Goal: Go to known website: Access a specific website the user already knows

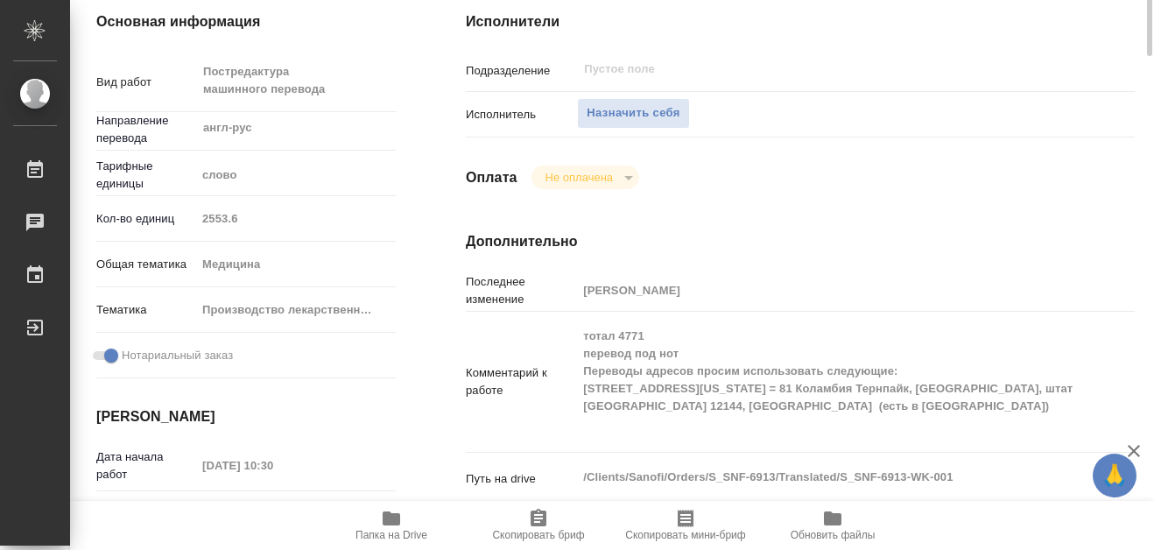
scroll to position [88, 0]
